Goal: Task Accomplishment & Management: Manage account settings

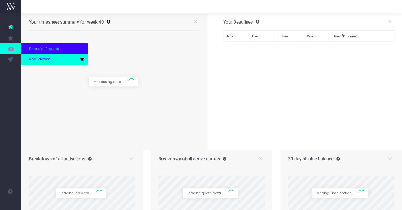
click at [36, 59] on span "New Forecast" at bounding box center [39, 59] width 21 height 5
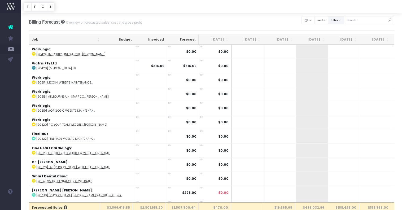
click at [344, 20] on button "filter" at bounding box center [336, 20] width 15 height 8
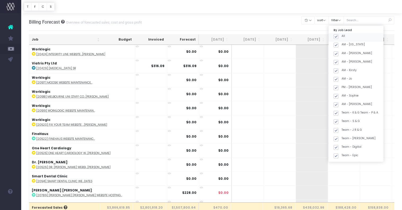
click at [345, 35] on label "All" at bounding box center [339, 36] width 11 height 4
click at [345, 35] on input "All" at bounding box center [343, 35] width 3 height 3
checkbox input "false"
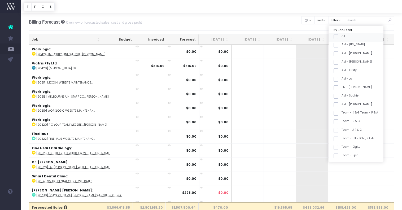
checkbox input "false"
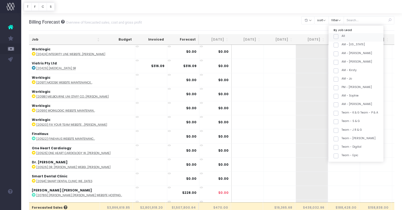
checkbox input "false"
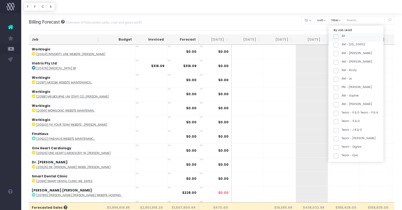
checkbox input "false"
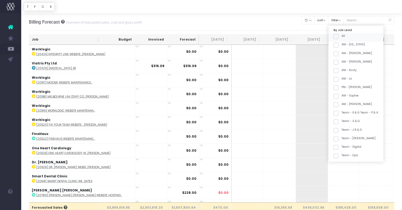
checkbox input "false"
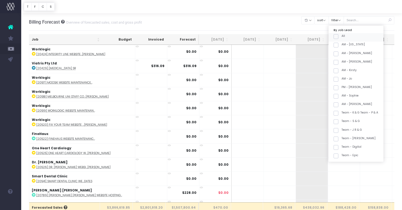
checkbox input "false"
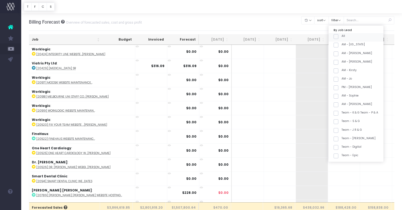
checkbox input "false"
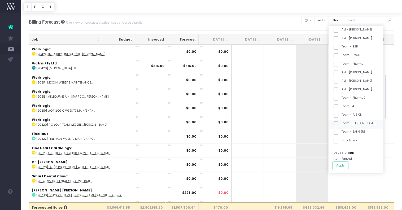
scroll to position [143, 0]
click at [364, 125] on label "Team - [PERSON_NAME]" at bounding box center [355, 123] width 42 height 4
click at [345, 125] on input "Team - [PERSON_NAME]" at bounding box center [343, 122] width 3 height 3
checkbox input "true"
click at [349, 165] on button "Apply" at bounding box center [341, 165] width 16 height 9
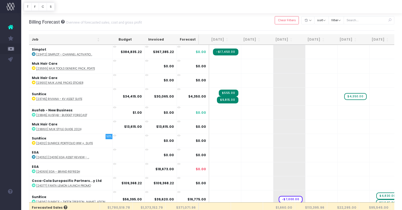
click at [88, 37] on th "Job" at bounding box center [65, 40] width 73 height 10
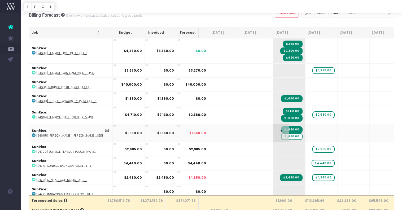
scroll to position [1308, 0]
click at [281, 134] on span "$1,660.00" at bounding box center [291, 136] width 21 height 7
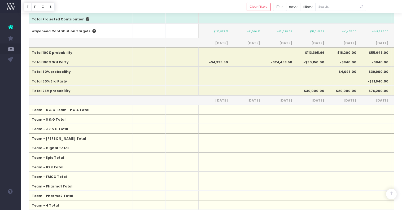
scroll to position [256, 0]
click at [29, 70] on th "Total 50% probability" at bounding box center [64, 71] width 71 height 10
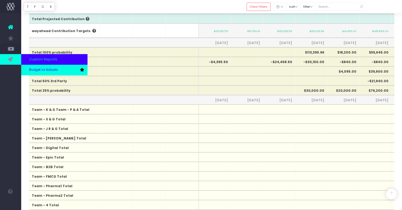
click at [39, 69] on span "Budget vs Actuals" at bounding box center [43, 70] width 29 height 5
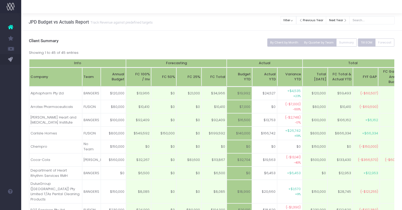
click at [313, 44] on button "By Quarter by Team" at bounding box center [319, 42] width 36 height 8
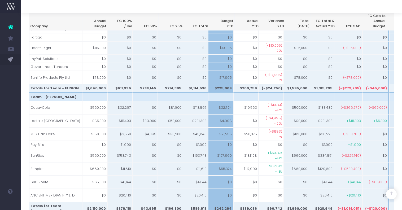
scroll to position [544, 0]
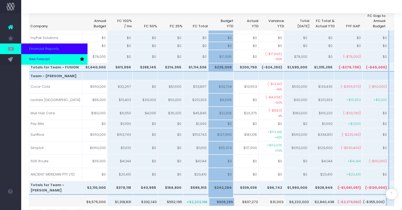
click at [29, 55] on link "New Forecast" at bounding box center [54, 59] width 66 height 11
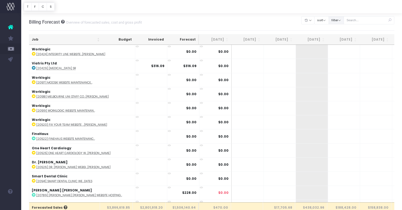
click at [342, 23] on button "filter" at bounding box center [336, 20] width 15 height 8
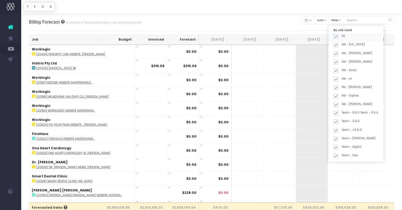
click at [339, 35] on span at bounding box center [336, 36] width 5 height 5
click at [342, 35] on input "All" at bounding box center [343, 35] width 3 height 3
checkbox input "false"
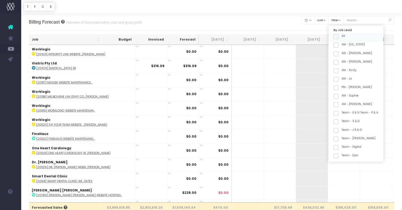
checkbox input "false"
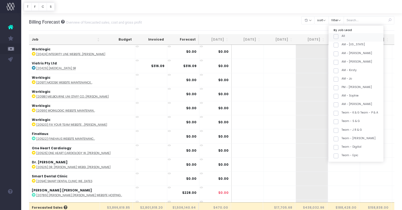
checkbox input "false"
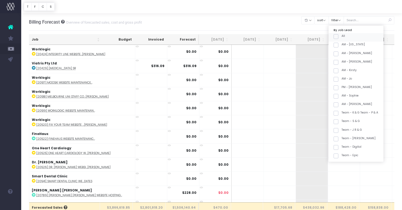
checkbox input "false"
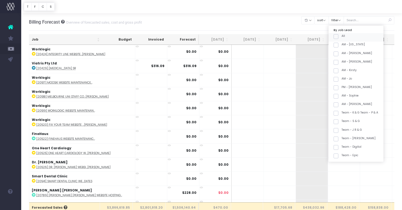
checkbox input "false"
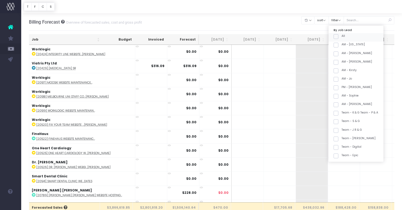
checkbox input "false"
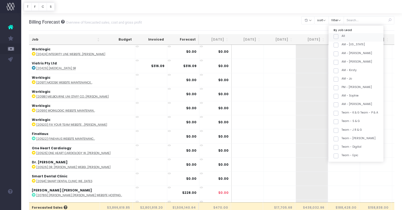
checkbox input "false"
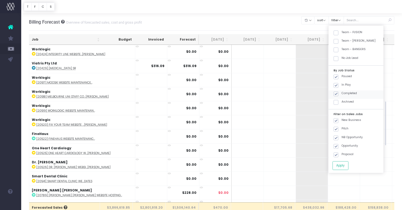
scroll to position [225, 0]
click at [364, 42] on label "Team - [PERSON_NAME]" at bounding box center [355, 42] width 42 height 4
click at [345, 42] on input "Team - [PERSON_NAME]" at bounding box center [343, 41] width 3 height 3
checkbox input "true"
click at [349, 166] on button "Apply" at bounding box center [341, 165] width 16 height 9
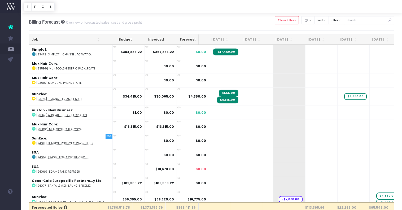
click at [82, 40] on th "Job" at bounding box center [65, 40] width 73 height 10
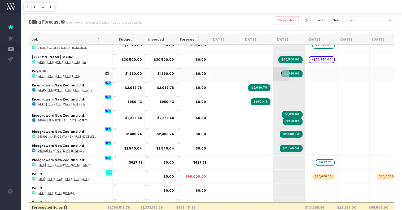
scroll to position [568, 0]
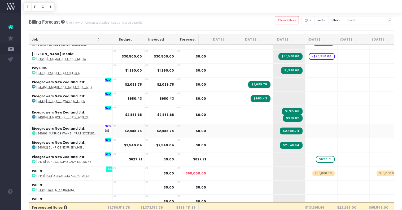
click at [87, 132] on abbr "[24666] SunRice WWNZ - YUM Noodles..." at bounding box center [66, 134] width 60 height 4
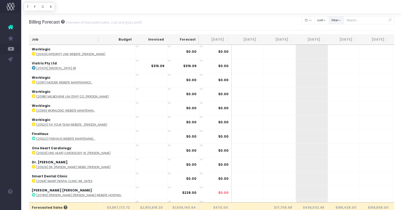
click at [343, 20] on button "filter" at bounding box center [336, 20] width 15 height 8
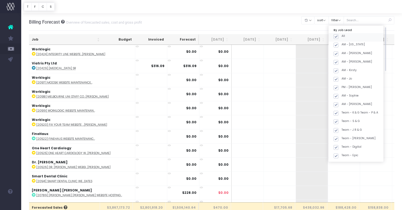
click at [339, 35] on span at bounding box center [336, 36] width 5 height 5
click at [342, 35] on input "All" at bounding box center [343, 35] width 3 height 3
checkbox input "false"
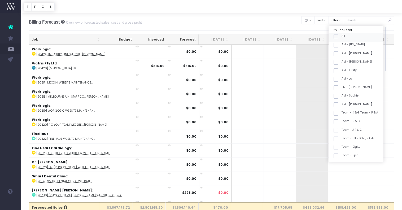
checkbox input "false"
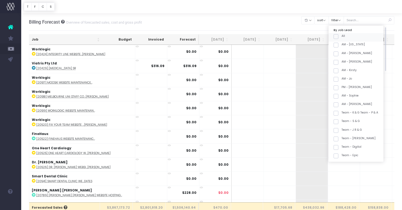
checkbox input "false"
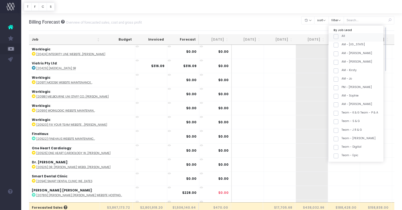
checkbox input "false"
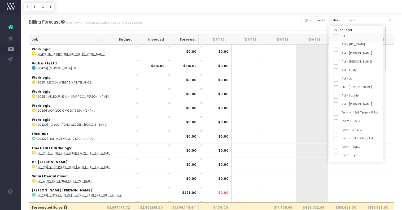
checkbox input "false"
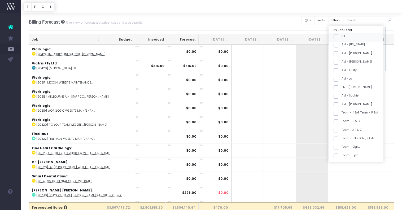
checkbox input "false"
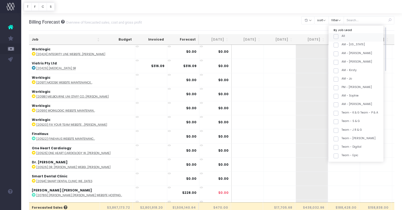
checkbox input "false"
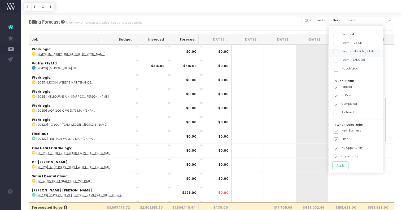
scroll to position [213, 0]
click at [363, 52] on label "Team - [PERSON_NAME]" at bounding box center [355, 53] width 42 height 4
click at [345, 52] on input "Team - [PERSON_NAME]" at bounding box center [343, 52] width 3 height 3
checkbox input "true"
click at [347, 161] on div "By Job Lead All AM - [US_STATE] AM - [PERSON_NAME] AM - [PERSON_NAME] AM - Kirs…" at bounding box center [356, 100] width 55 height 148
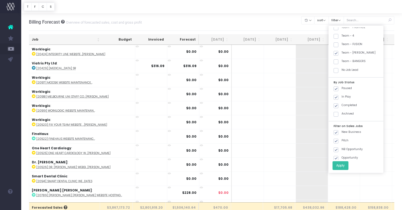
click at [347, 164] on button "Apply" at bounding box center [341, 165] width 16 height 9
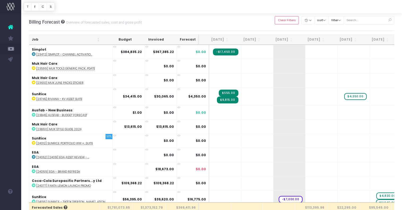
click at [74, 40] on th "Job" at bounding box center [65, 40] width 73 height 10
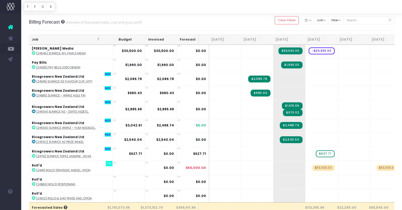
scroll to position [574, 0]
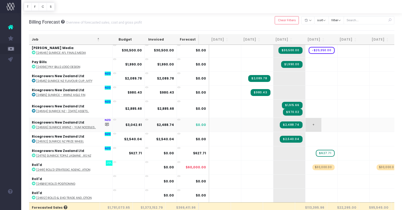
click at [306, 122] on span "+" at bounding box center [314, 125] width 16 height 14
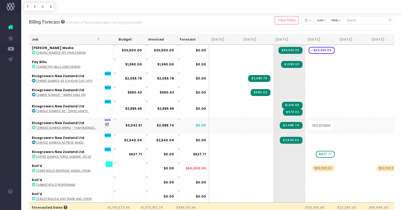
click at [313, 124] on input "553.8700000000003" at bounding box center [321, 125] width 27 height 11
drag, startPoint x: 313, startPoint y: 124, endPoint x: 355, endPoint y: 125, distance: 41.4
click at [355, 125] on tr "Ricegrowers New Zealand Ltd : [24666] SunRice WWNZ - YUM Noodles... NZD $3,042.…" at bounding box center [344, 125] width 630 height 15
type input "553.87"
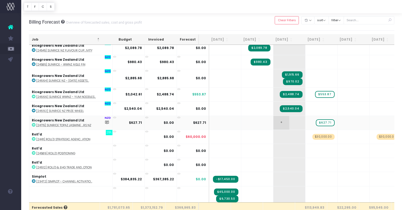
scroll to position [608, 0]
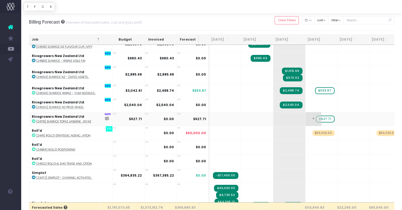
click at [317, 118] on span "$627.71" at bounding box center [325, 119] width 19 height 7
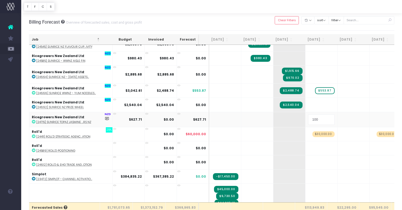
type input "1000"
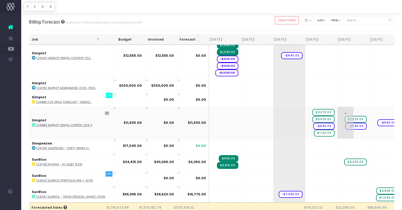
scroll to position [0, 0]
drag, startPoint x: 317, startPoint y: 133, endPoint x: 340, endPoint y: 132, distance: 22.3
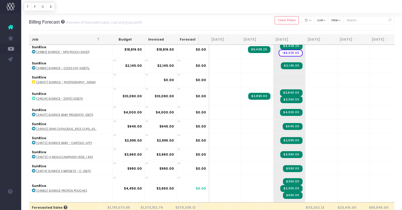
scroll to position [1171, 0]
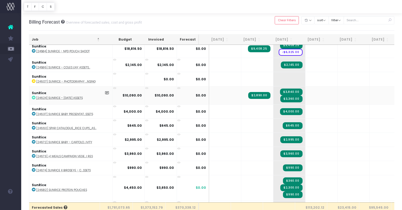
click at [73, 96] on abbr "[24624] SunRice - [DATE] Assets" at bounding box center [59, 98] width 46 height 4
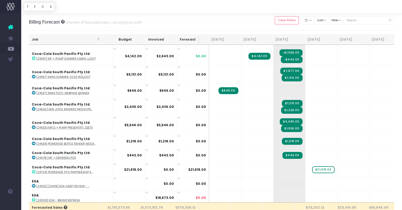
scroll to position [130, 0]
